Goal: Task Accomplishment & Management: Complete application form

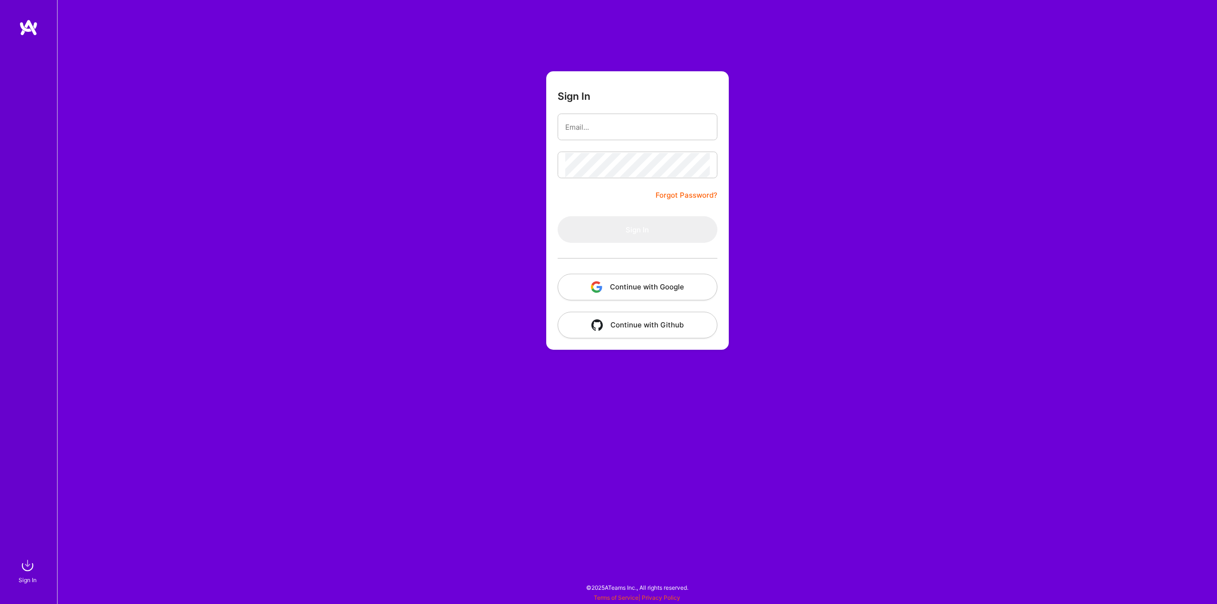
drag, startPoint x: 0, startPoint y: 0, endPoint x: 637, endPoint y: 279, distance: 696.0
click at [637, 279] on button "Continue with Google" at bounding box center [638, 287] width 160 height 27
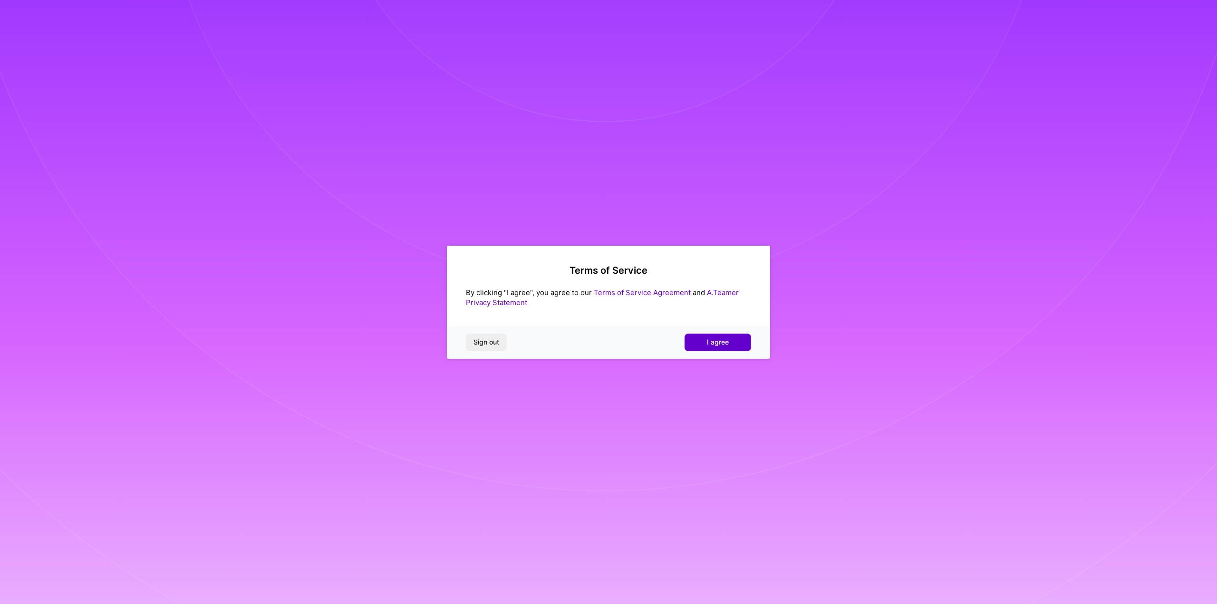
click at [696, 347] on button "I agree" at bounding box center [717, 342] width 67 height 17
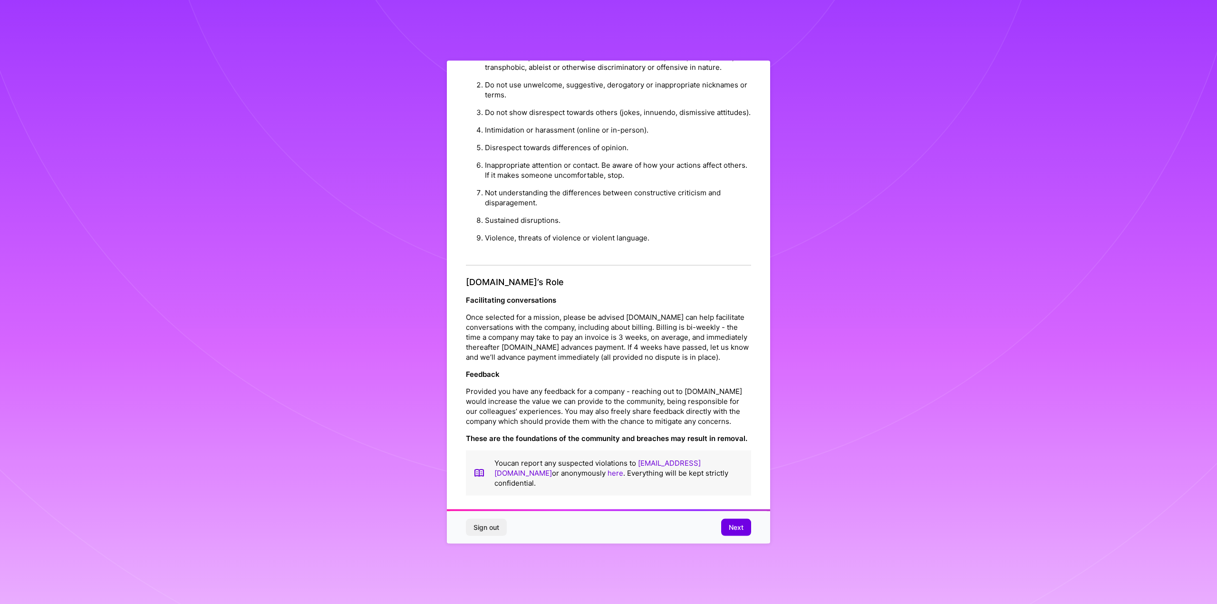
scroll to position [35, 0]
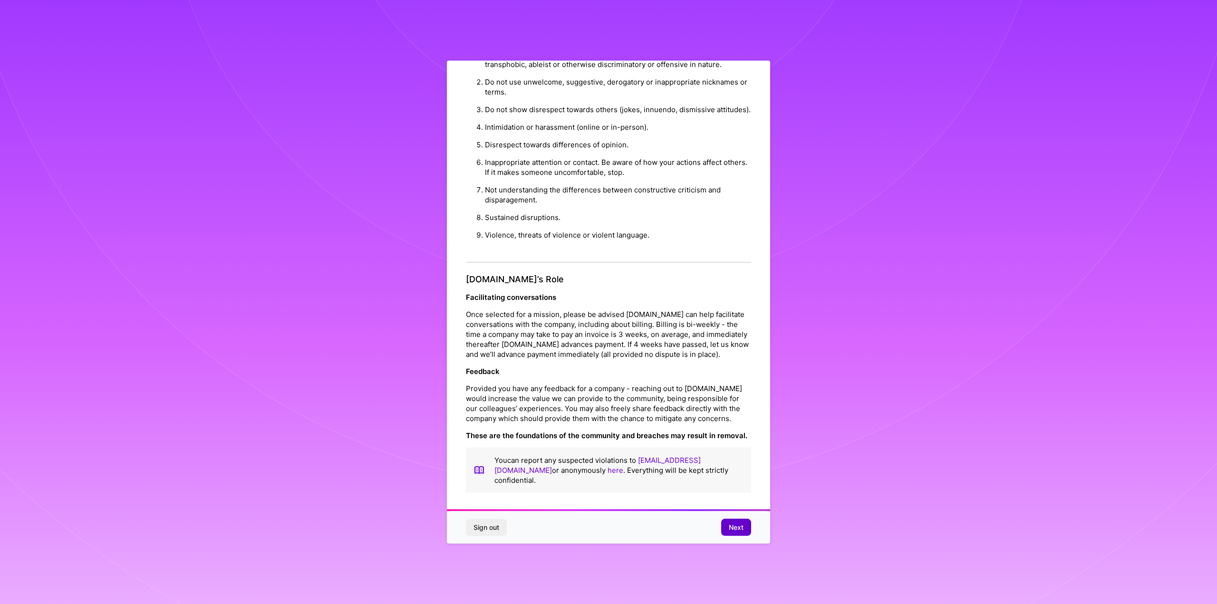
click at [739, 531] on span "Next" at bounding box center [736, 528] width 15 height 10
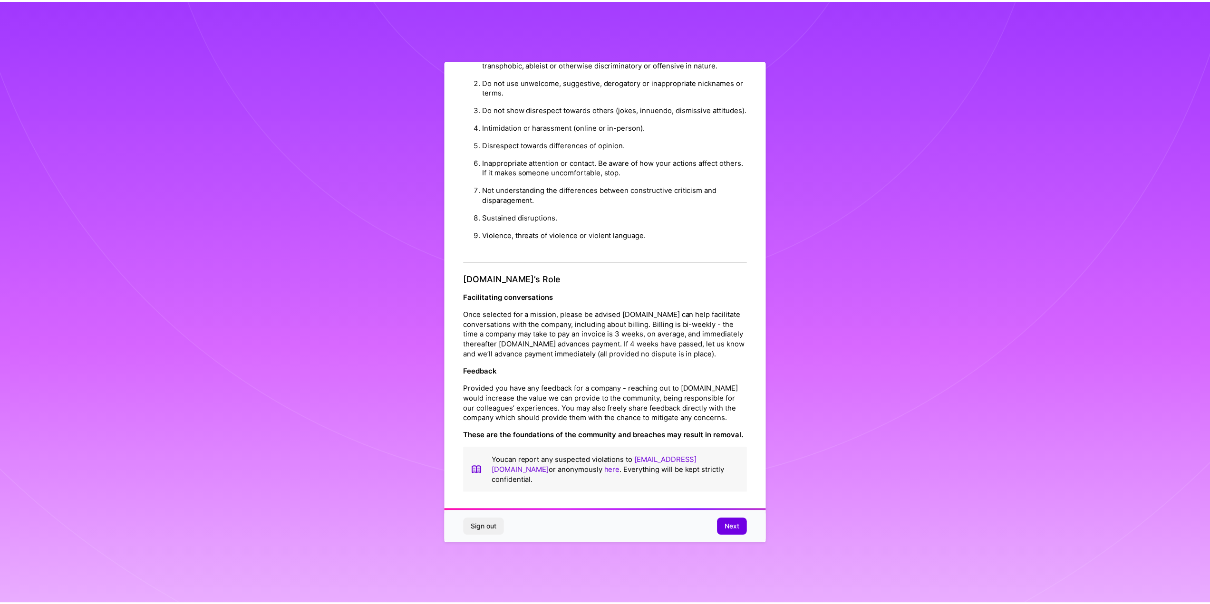
scroll to position [0, 0]
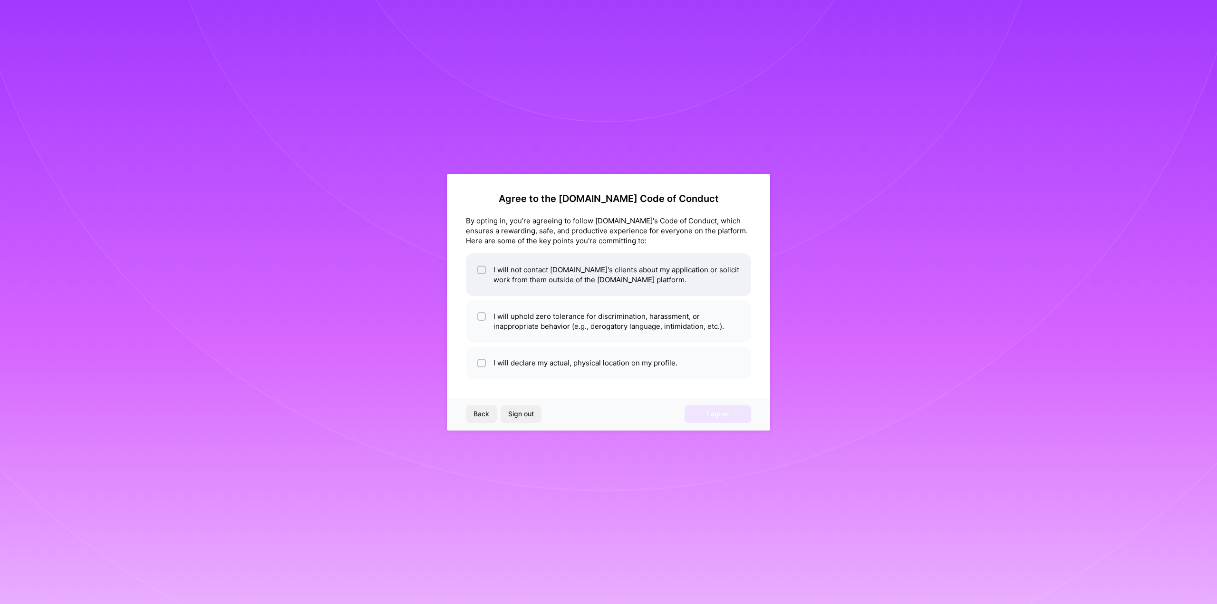
click at [482, 271] on input "checkbox" at bounding box center [482, 270] width 7 height 7
checkbox input "true"
click at [477, 323] on li "I will uphold zero tolerance for discrimination, harassment, or inappropriate b…" at bounding box center [608, 321] width 285 height 43
checkbox input "true"
click at [480, 372] on li "I will declare my actual, physical location on my profile." at bounding box center [608, 363] width 285 height 33
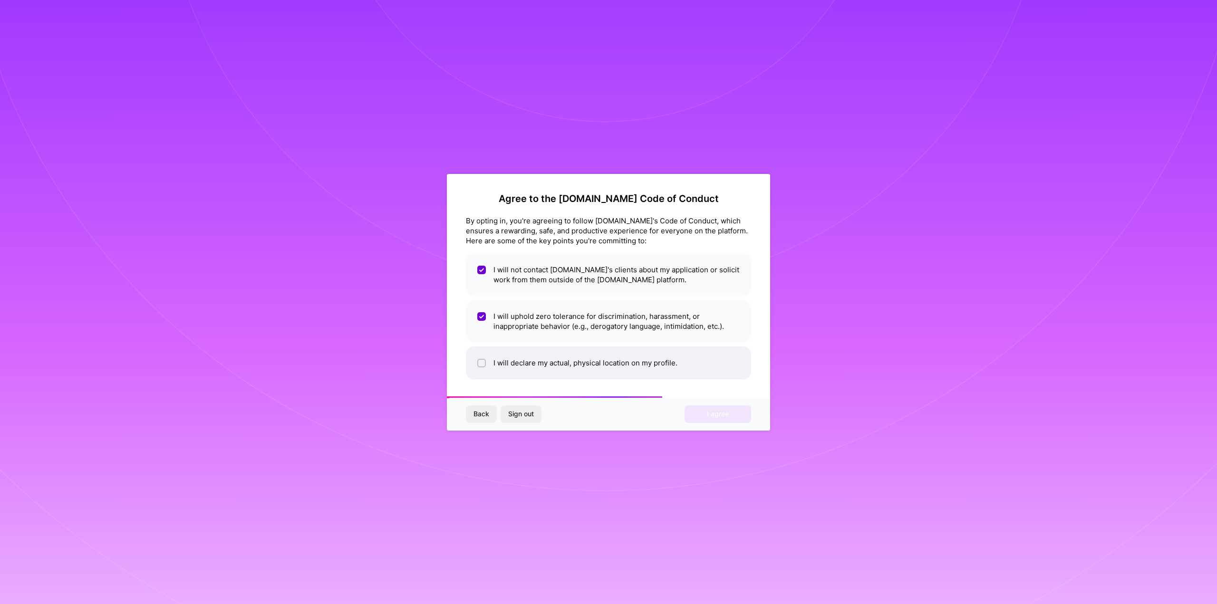
checkbox input "true"
click at [747, 416] on button "I agree" at bounding box center [717, 413] width 67 height 17
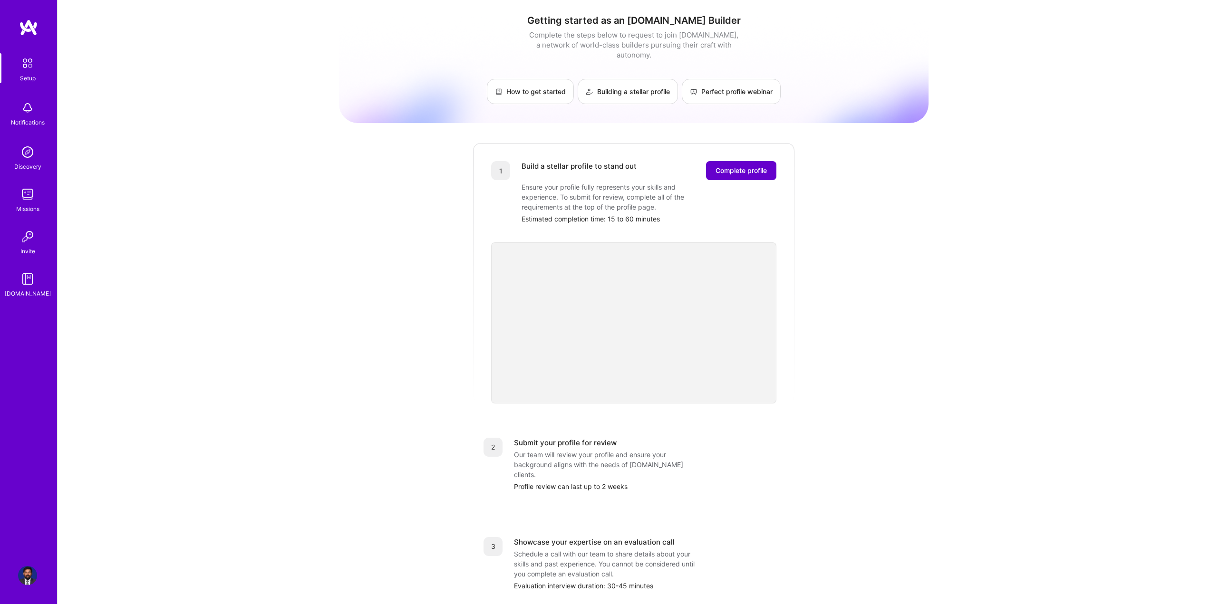
click at [746, 161] on button "Complete profile" at bounding box center [741, 170] width 70 height 19
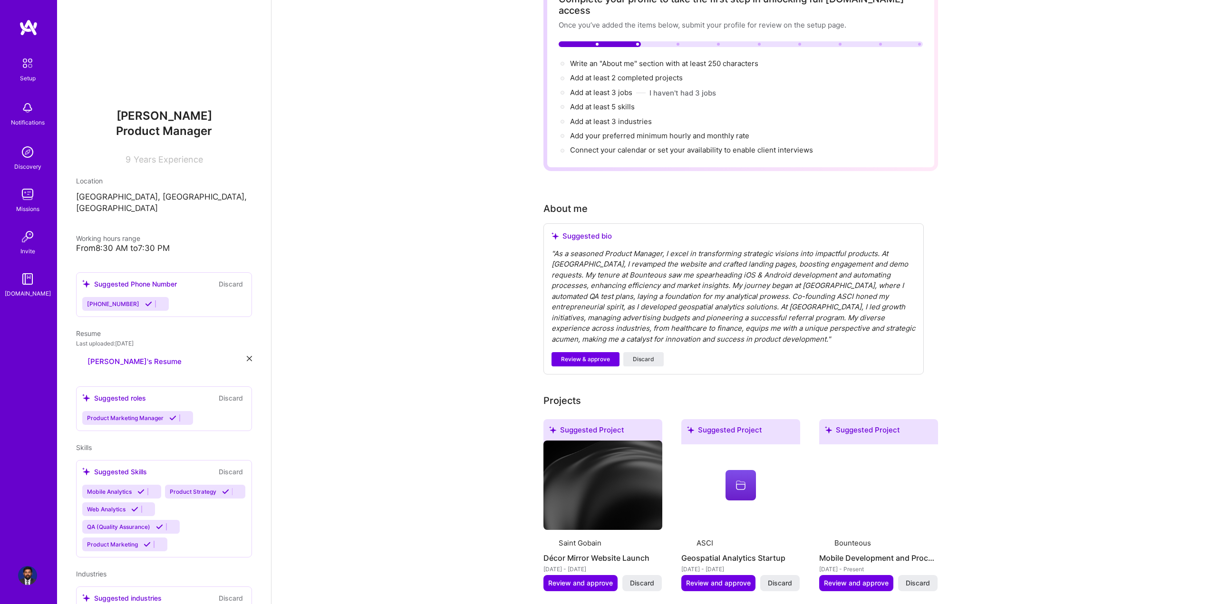
scroll to position [143, 0]
